Goal: Find specific page/section: Find specific page/section

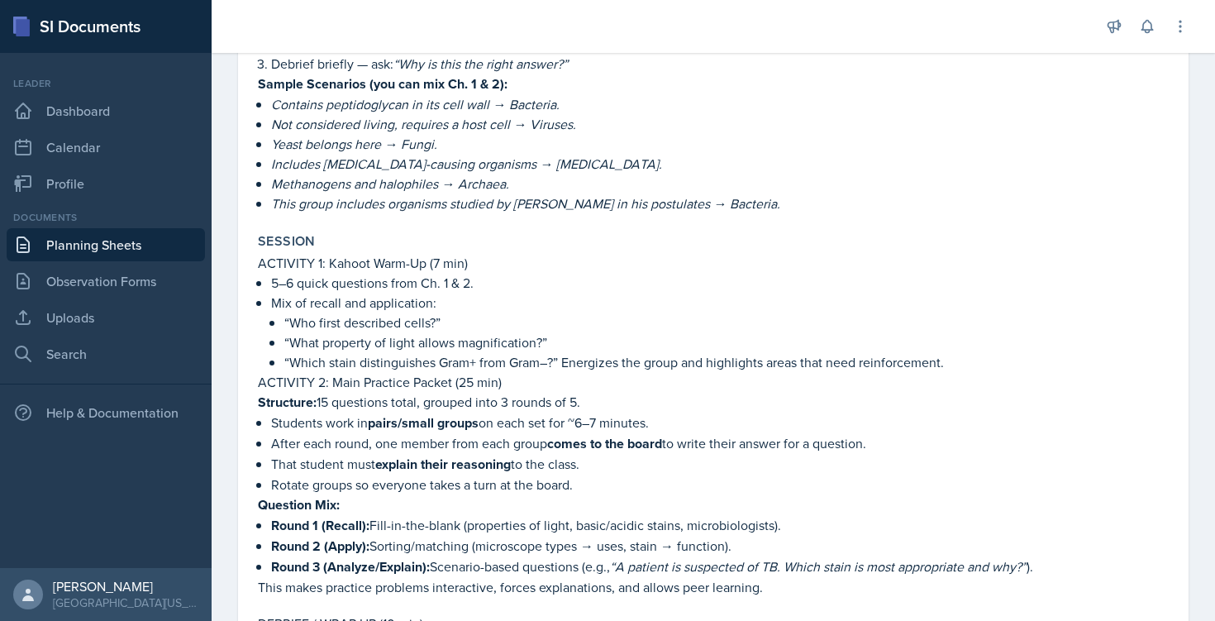
scroll to position [438, 0]
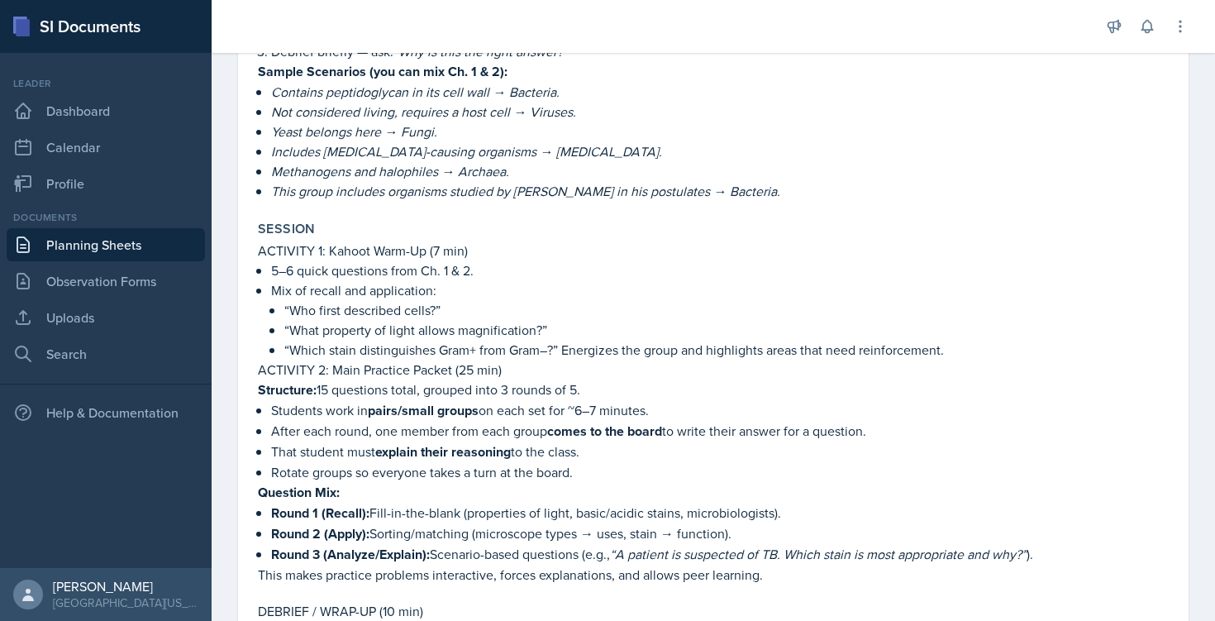
click at [629, 458] on p "That student must explain their reasoning to the class." at bounding box center [720, 451] width 898 height 21
click at [752, 431] on p "After each round, one member from each group comes to the board to write their …" at bounding box center [720, 431] width 898 height 21
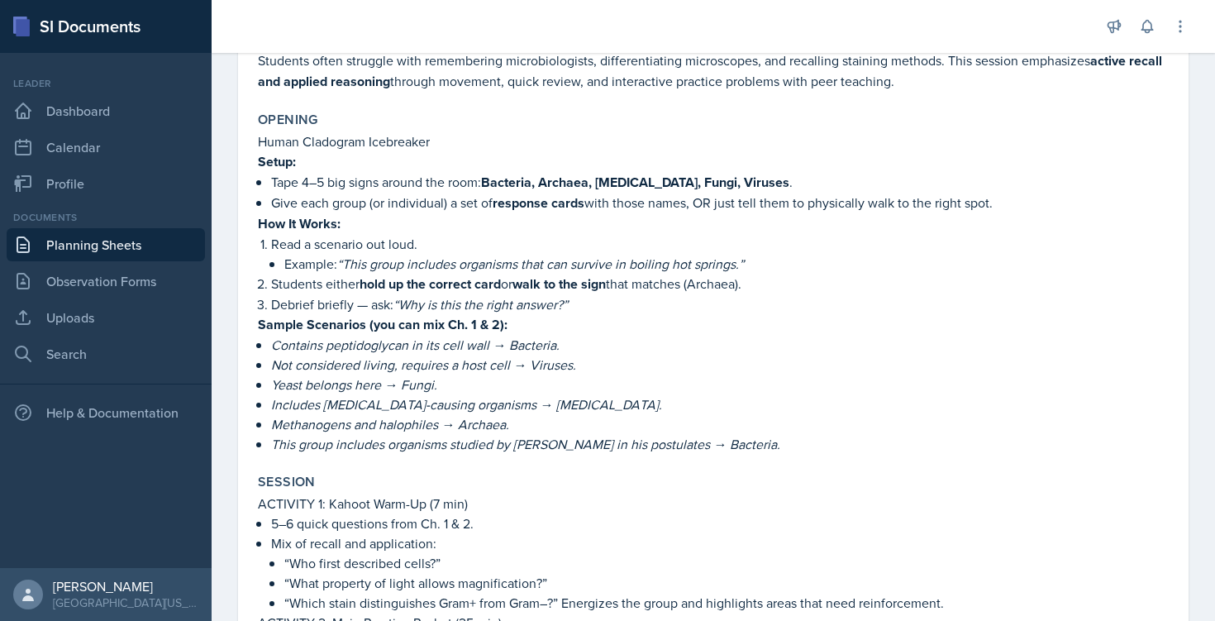
scroll to position [184, 0]
click at [568, 303] on em "“Why is this the right answer?”" at bounding box center [480, 305] width 174 height 18
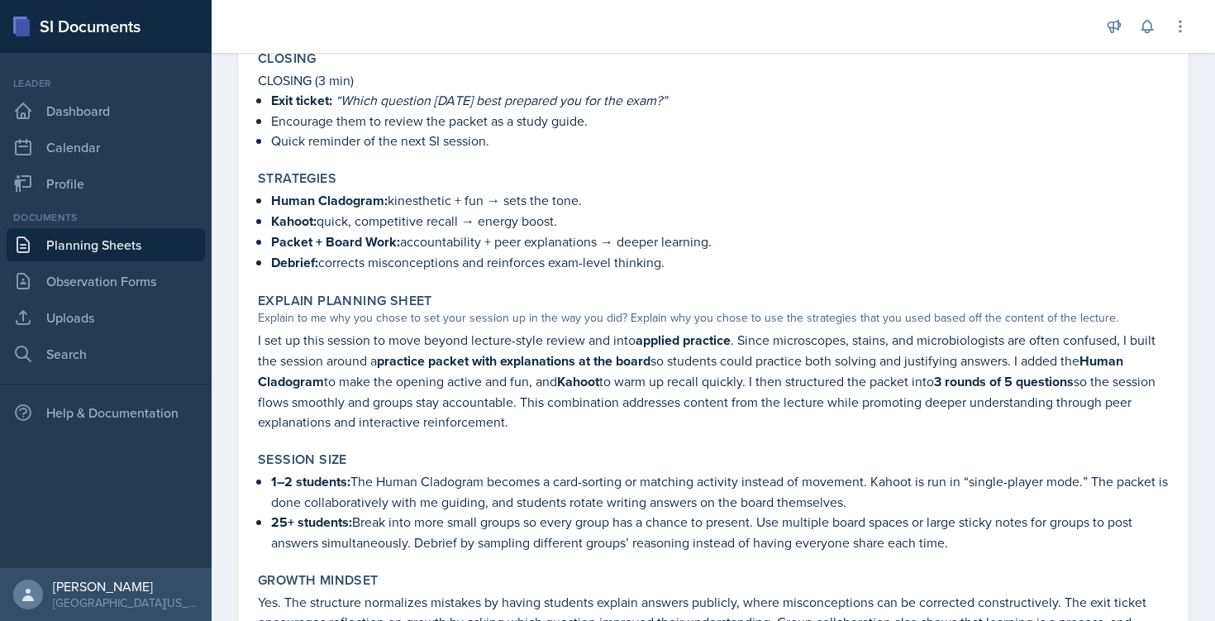
scroll to position [1112, 0]
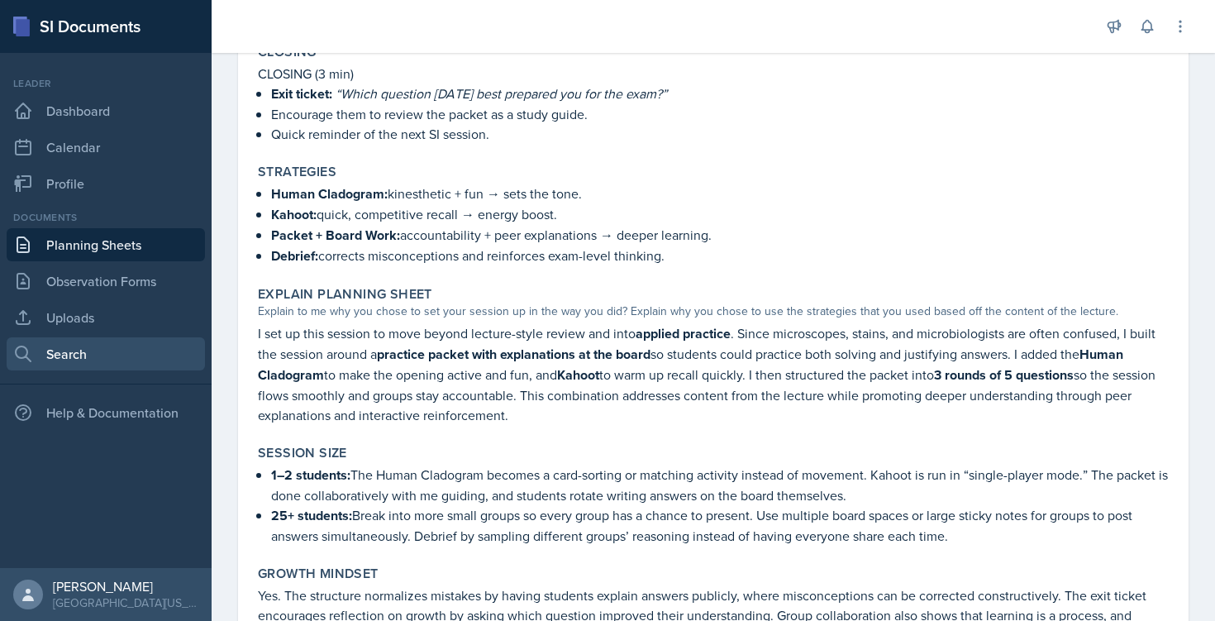
click at [72, 346] on link "Search" at bounding box center [106, 353] width 198 height 33
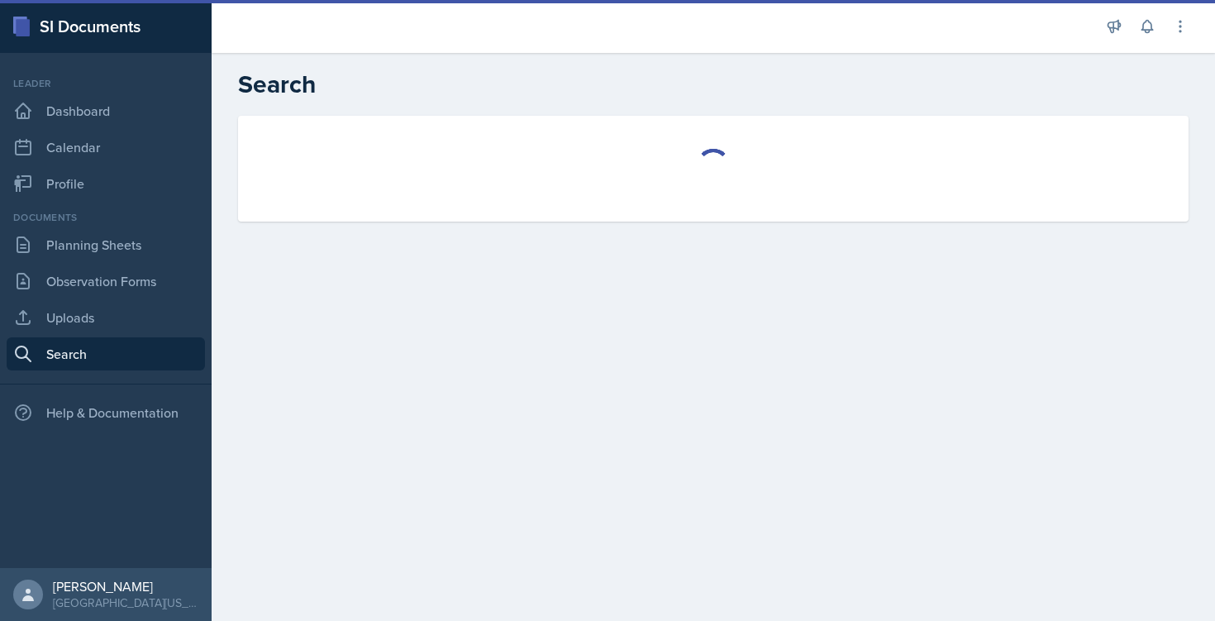
select select "all"
select select "1"
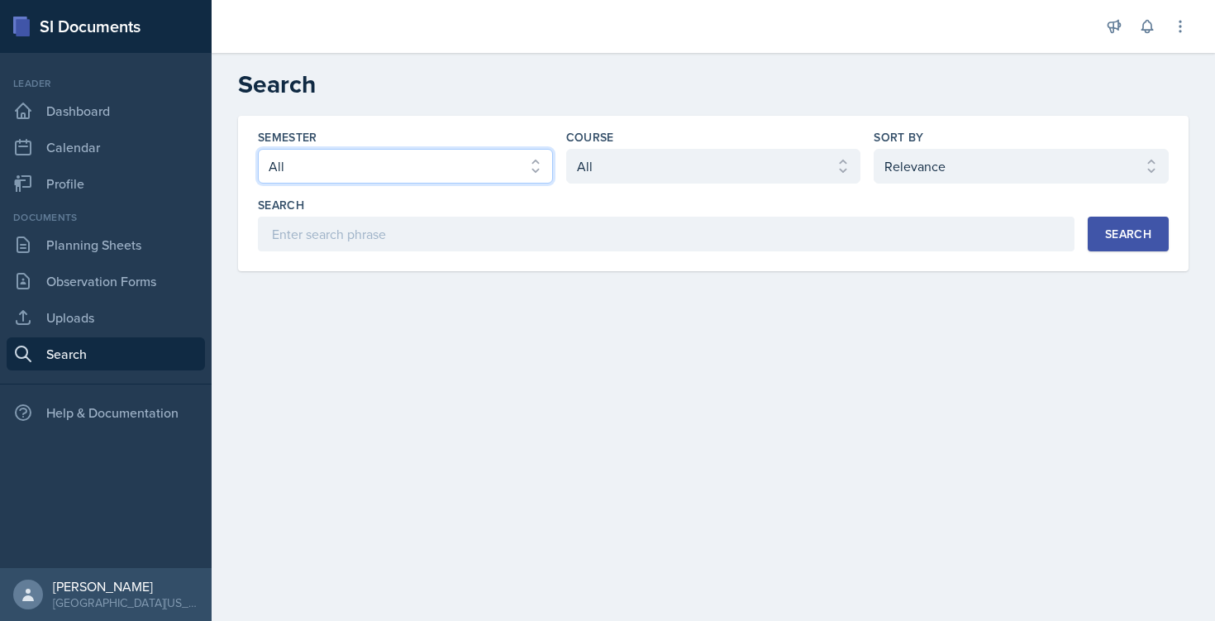
select select "a8c40de0-d7eb-4f82-90ee-ac0c6ce45f71"
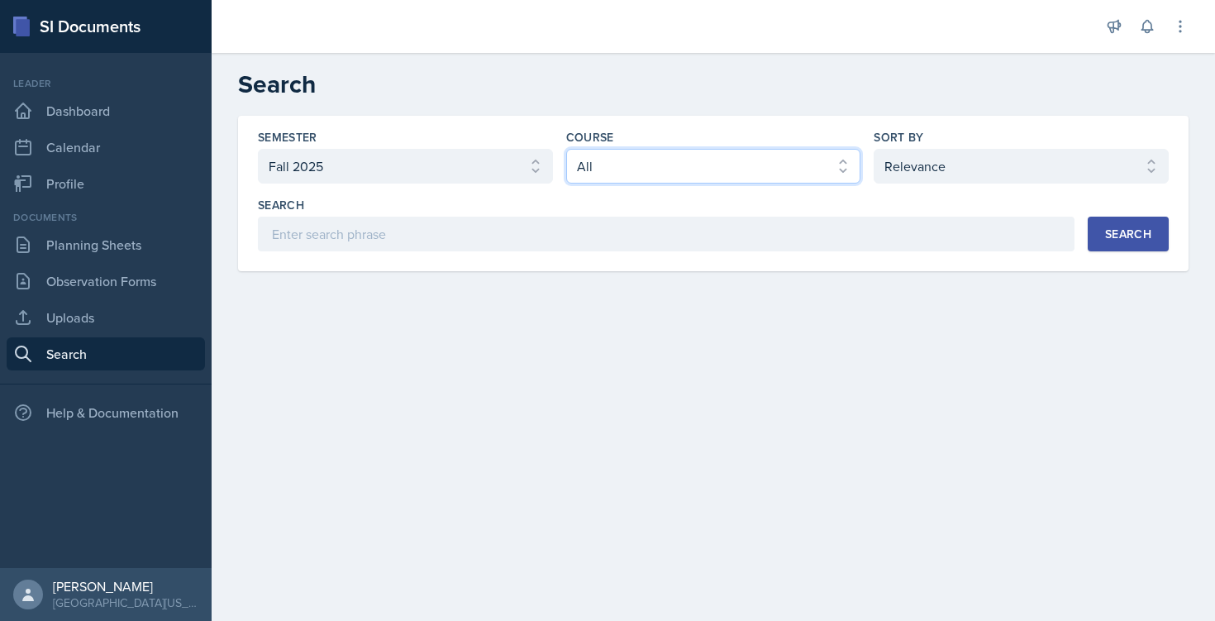
select select "128ea37d-7c25-4e66-8033-1187f2d54cdc"
click at [1111, 240] on div "Search" at bounding box center [1128, 233] width 46 height 13
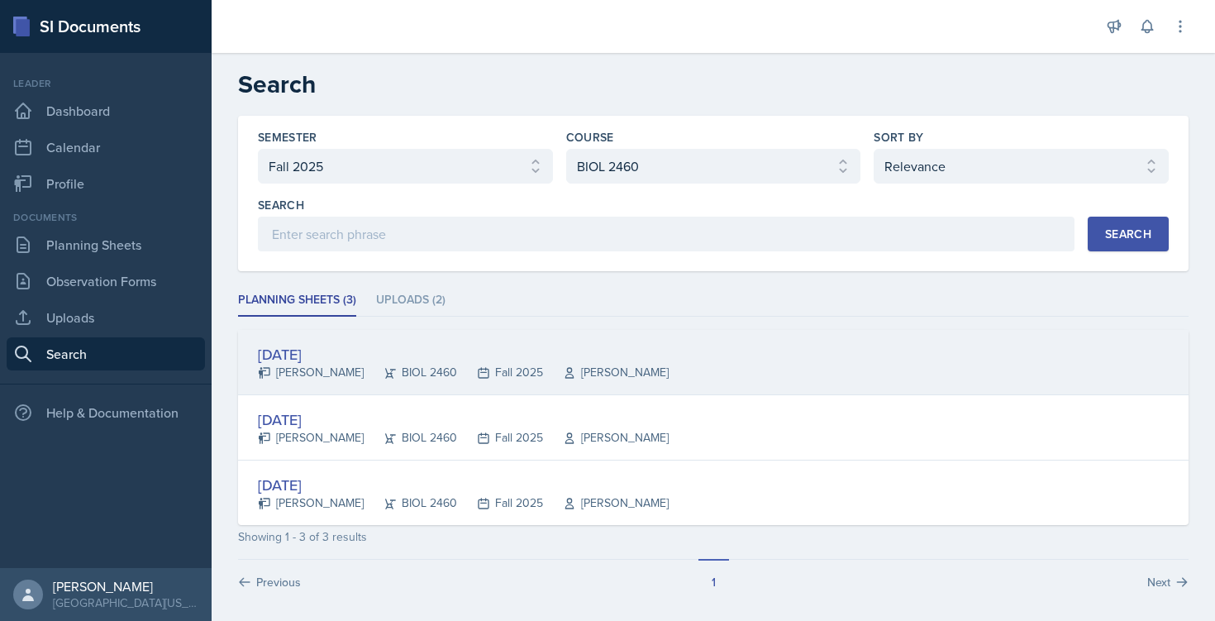
click at [306, 358] on div "[DATE]" at bounding box center [463, 354] width 411 height 22
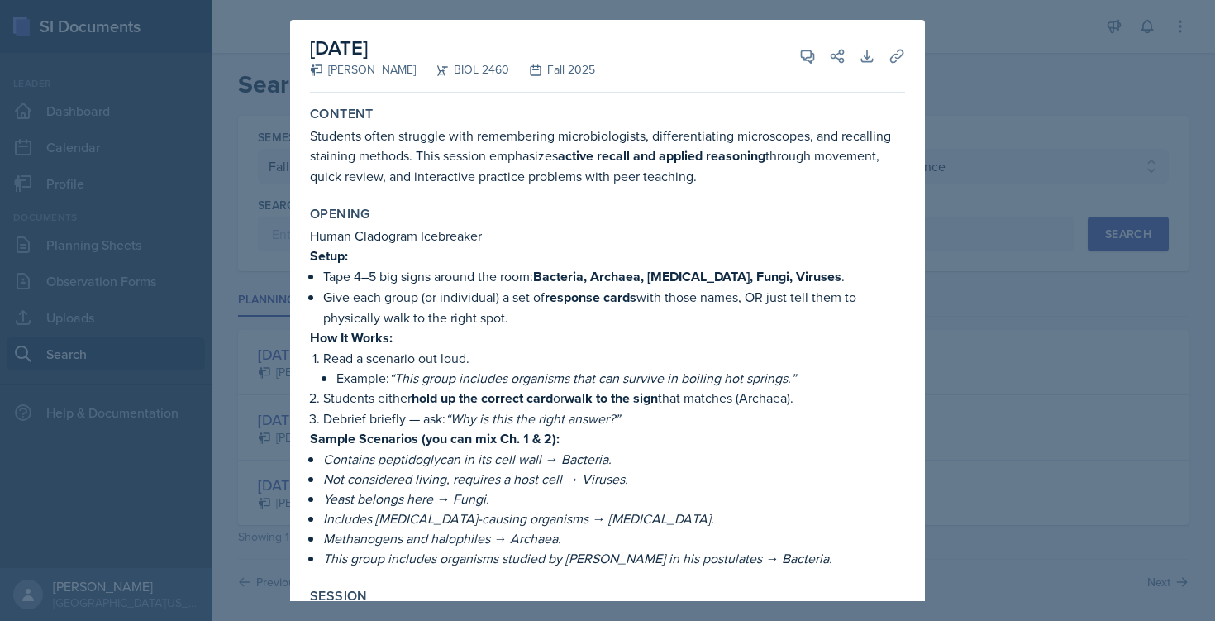
click at [930, 381] on div at bounding box center [607, 310] width 1215 height 621
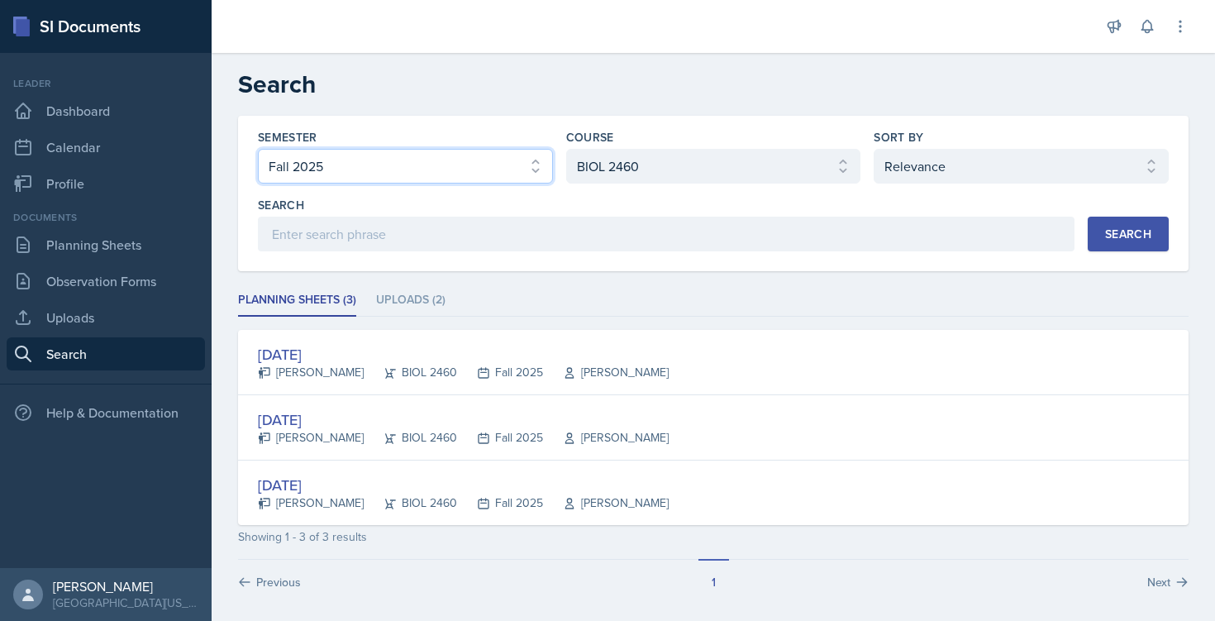
select select "a681a9dd-bef2-4d44-b64a-82040801c701"
click at [1106, 231] on div "Search" at bounding box center [1128, 233] width 46 height 13
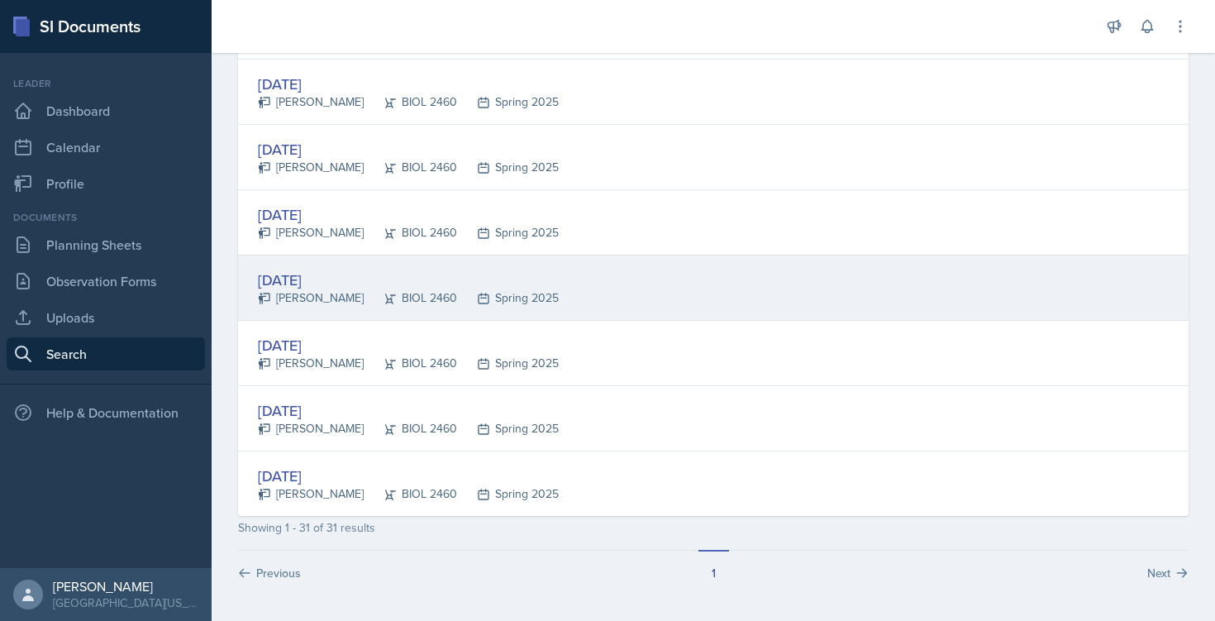
scroll to position [1838, 0]
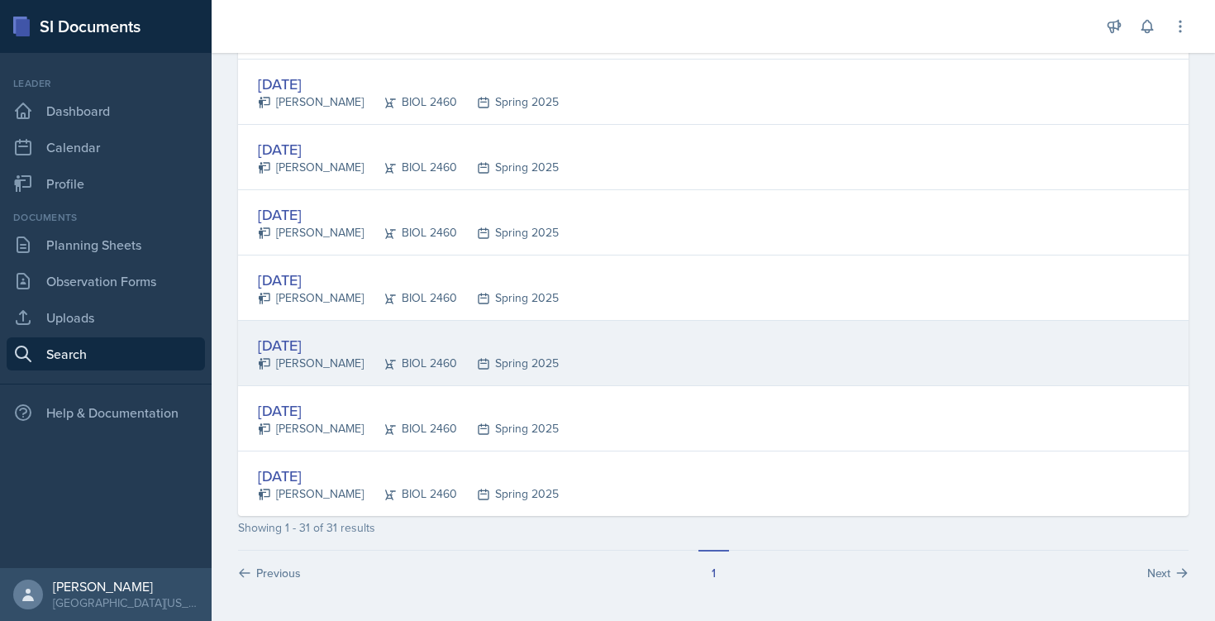
click at [316, 339] on div "[DATE]" at bounding box center [408, 345] width 301 height 22
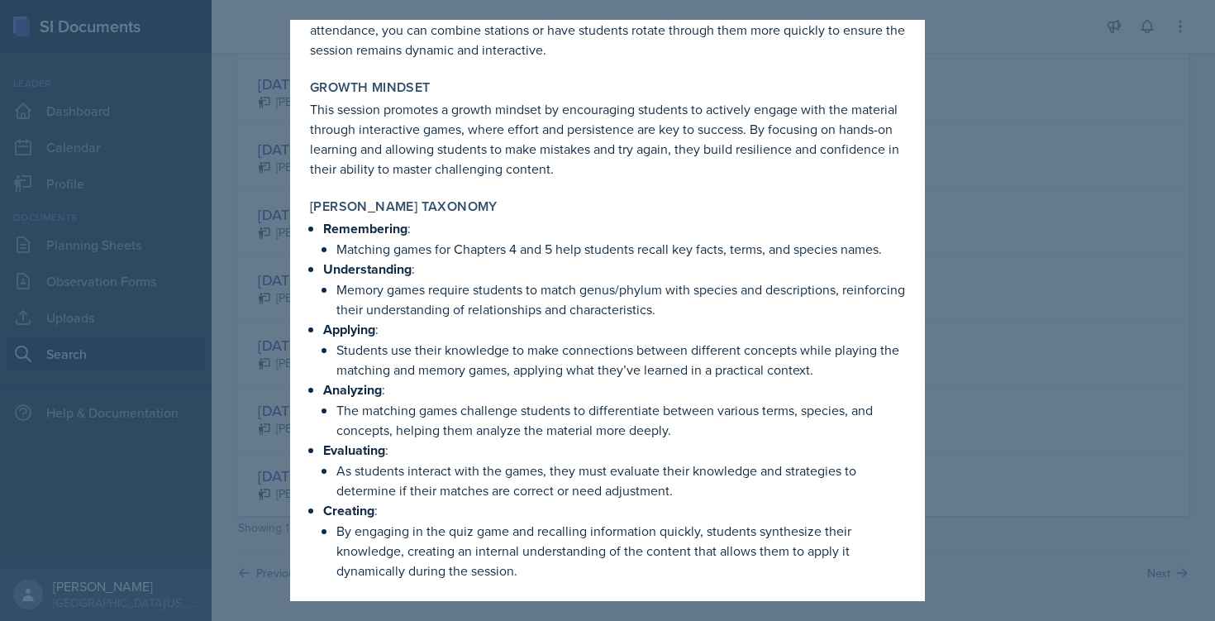
scroll to position [1357, 0]
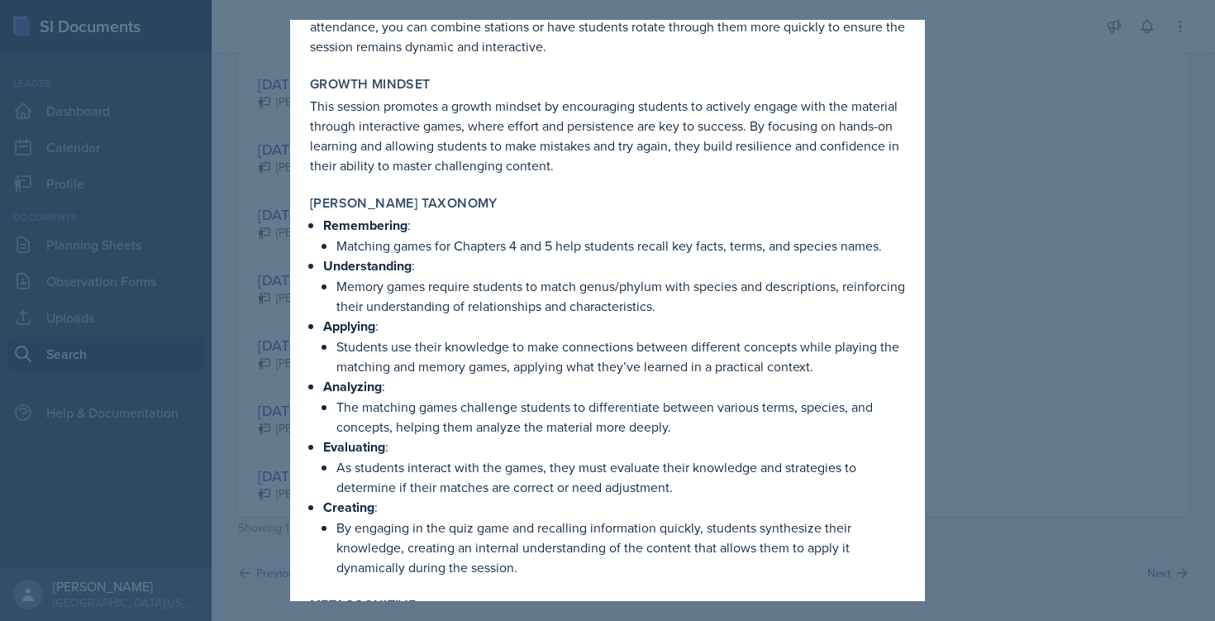
click at [968, 184] on div at bounding box center [607, 310] width 1215 height 621
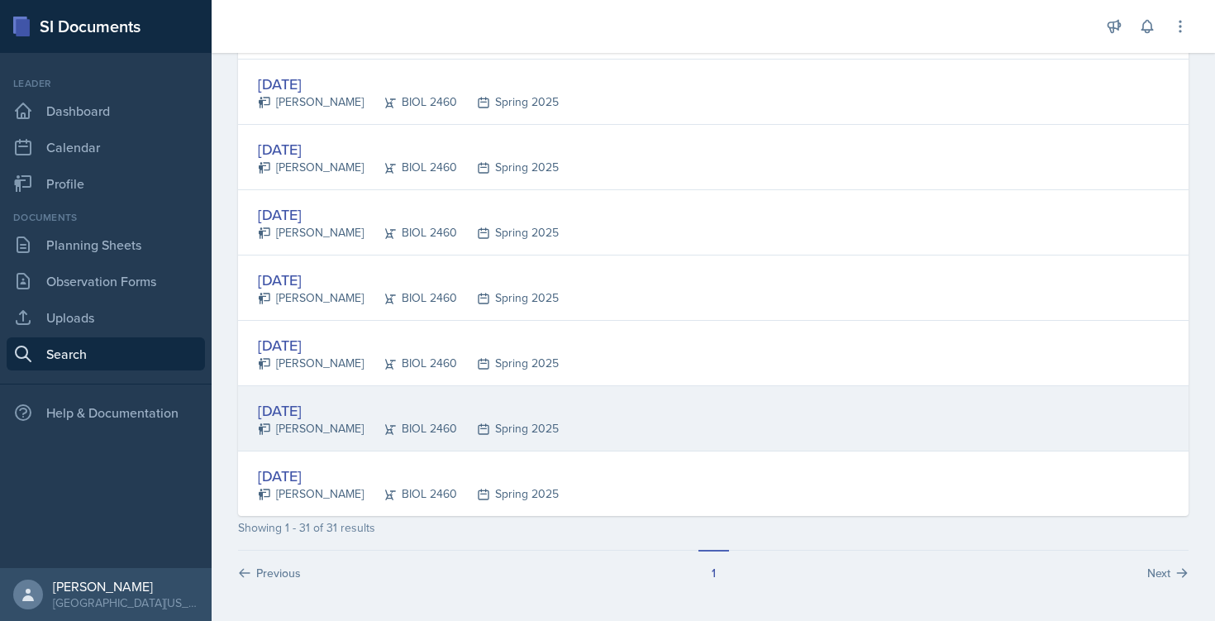
click at [305, 407] on div "[DATE]" at bounding box center [408, 410] width 301 height 22
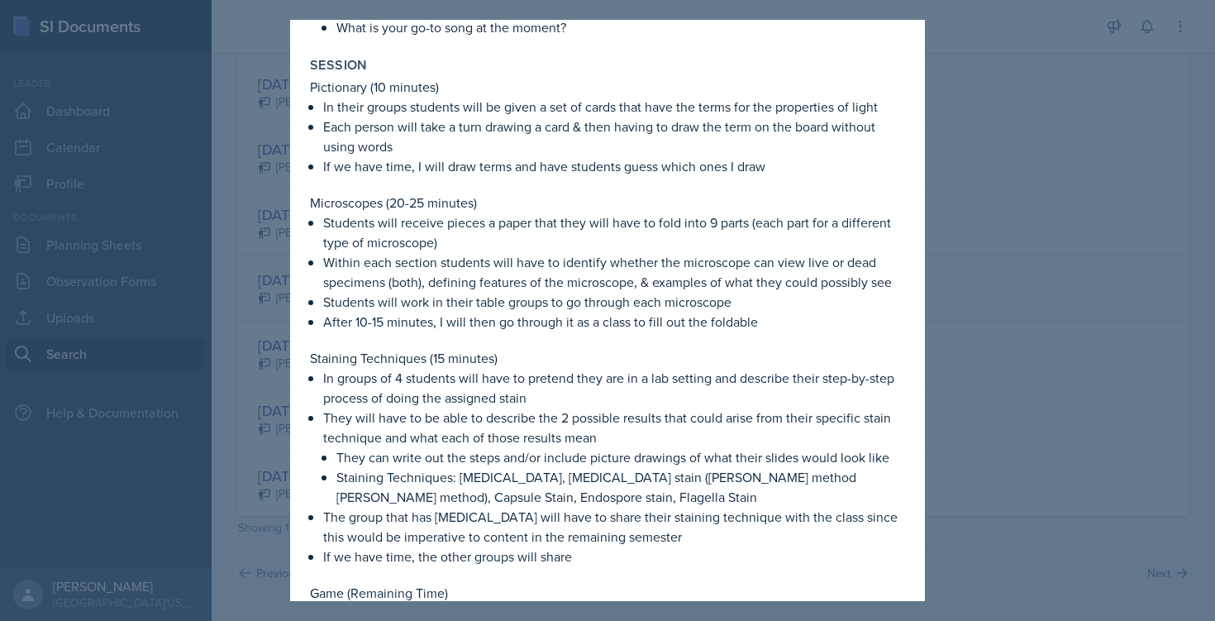
scroll to position [242, 0]
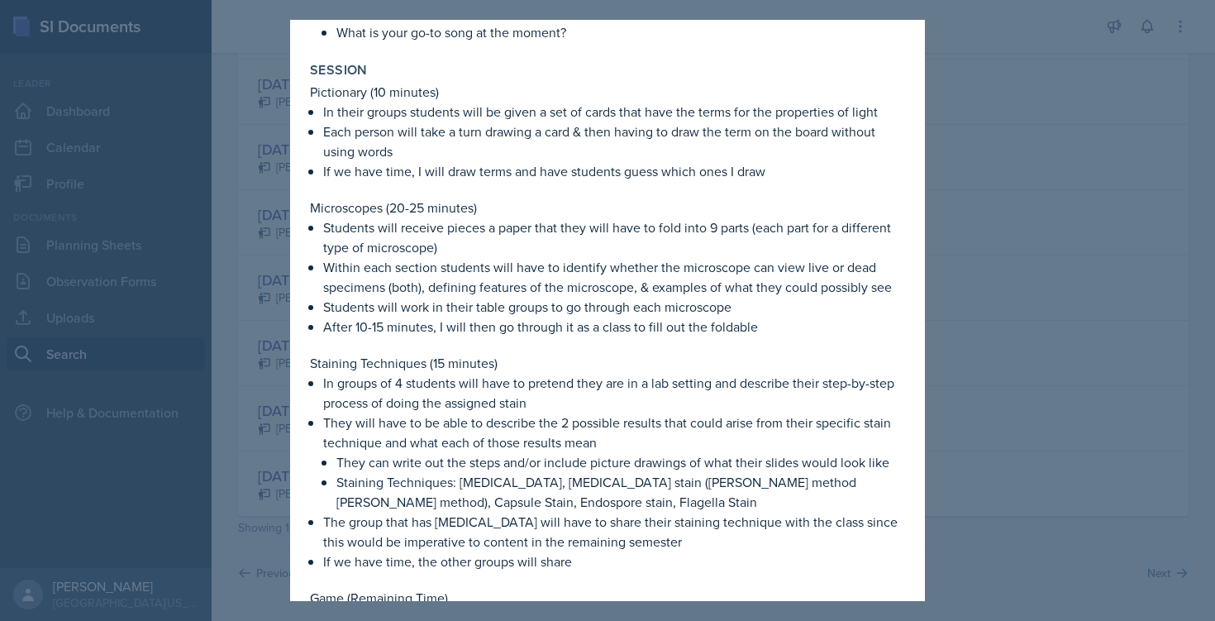
click at [1018, 303] on div at bounding box center [607, 310] width 1215 height 621
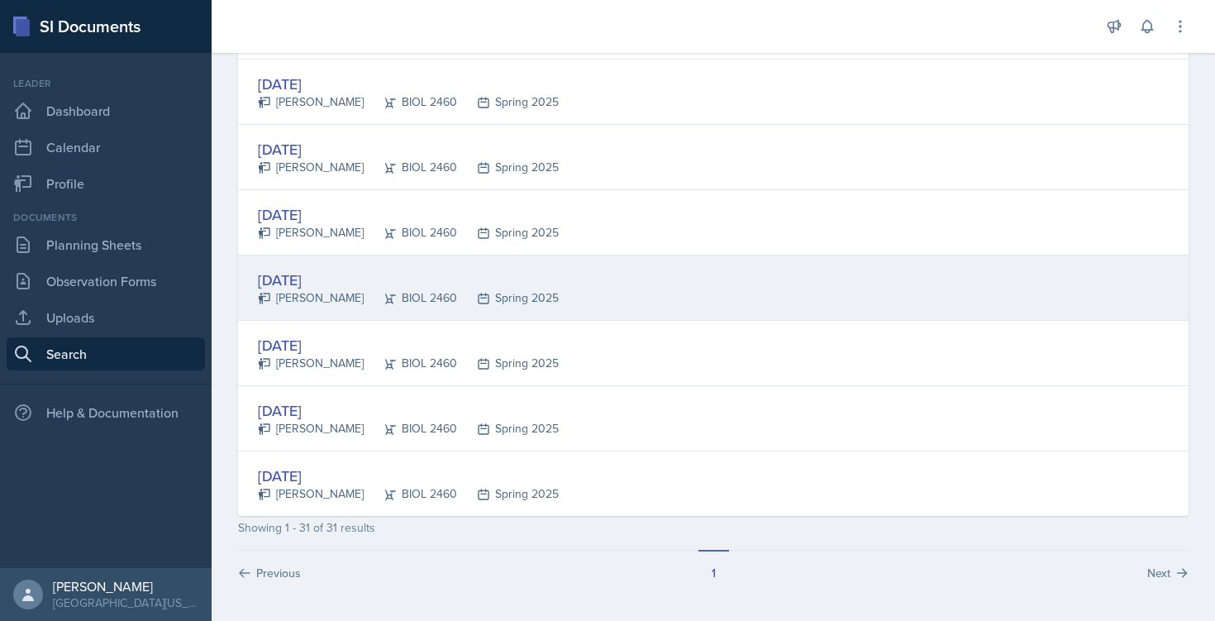
click at [309, 279] on div "[DATE]" at bounding box center [408, 280] width 301 height 22
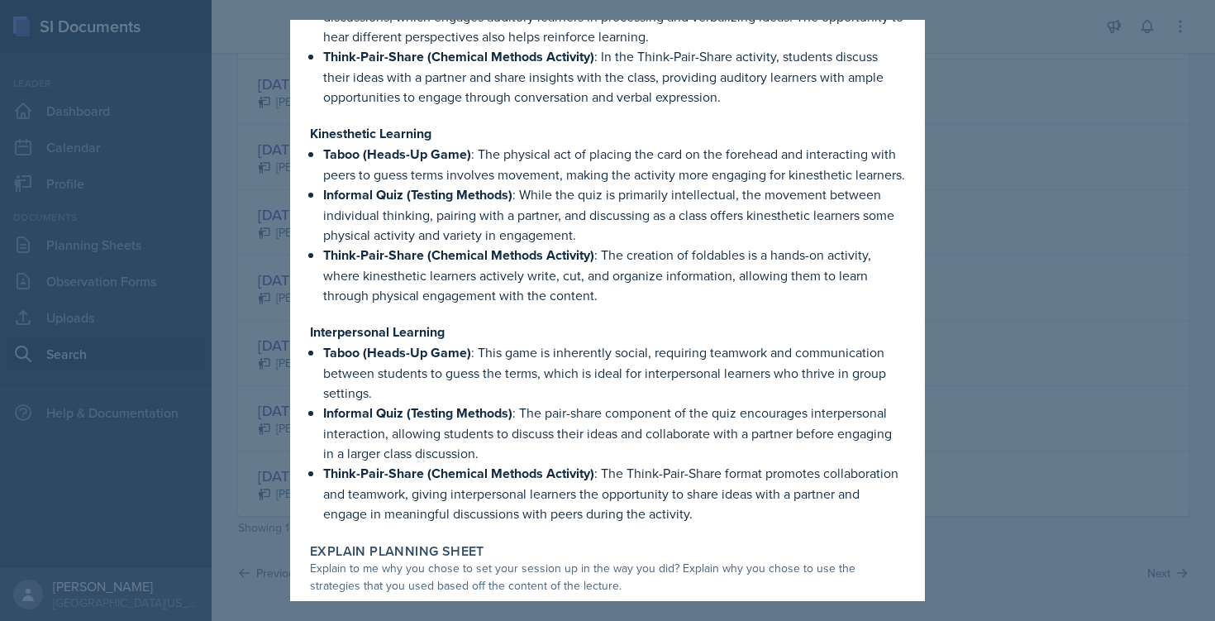
scroll to position [1572, 0]
